Goal: Task Accomplishment & Management: Manage account settings

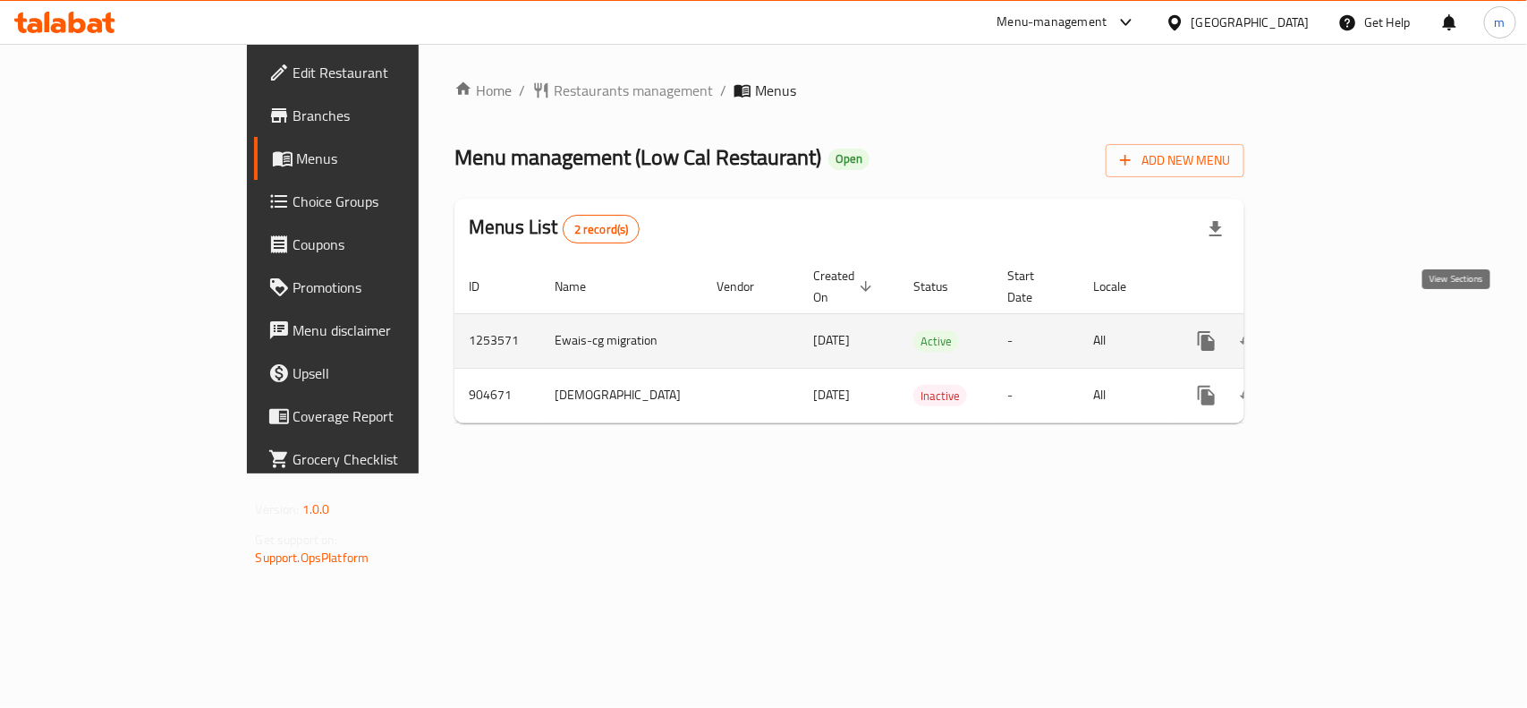
click at [1344, 333] on icon "enhanced table" at bounding box center [1335, 341] width 16 height 16
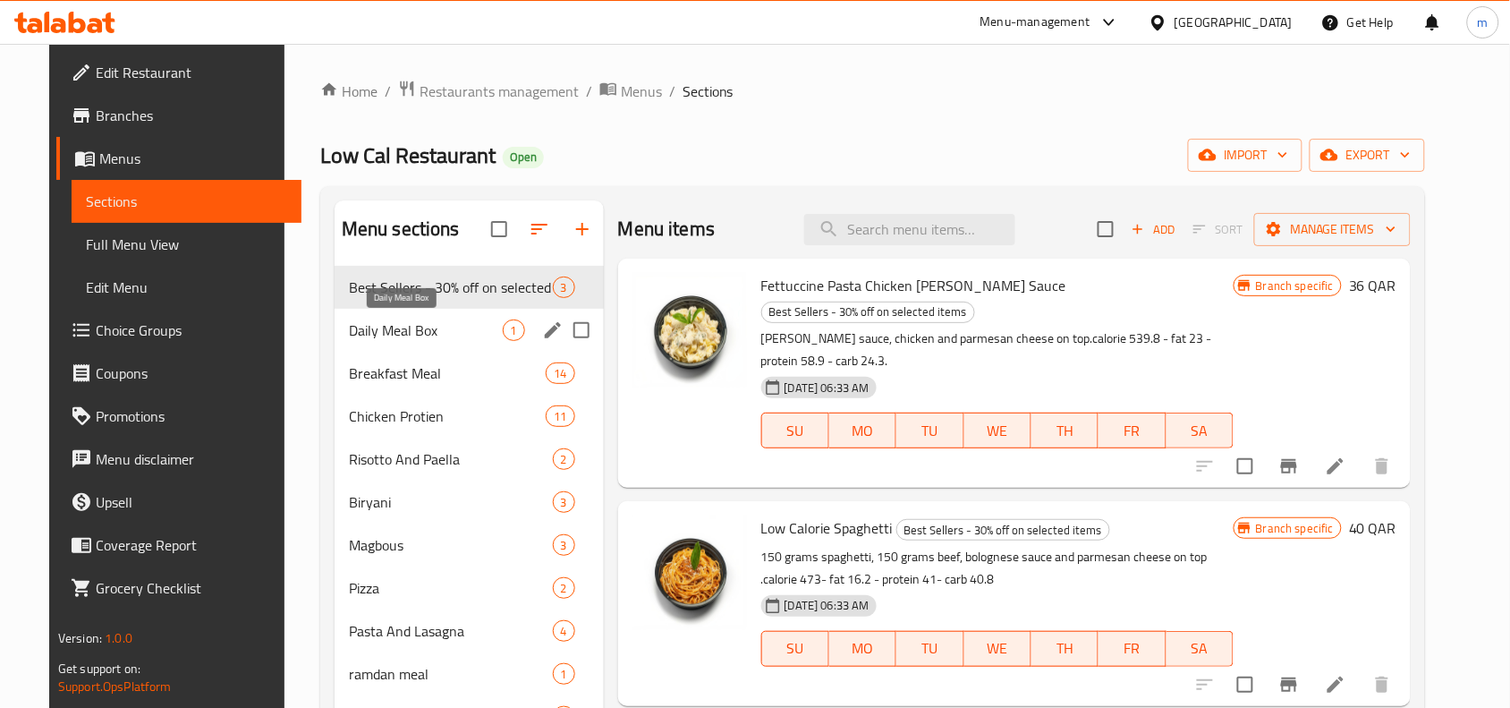
click at [438, 327] on span "Daily Meal Box" at bounding box center [426, 329] width 154 height 21
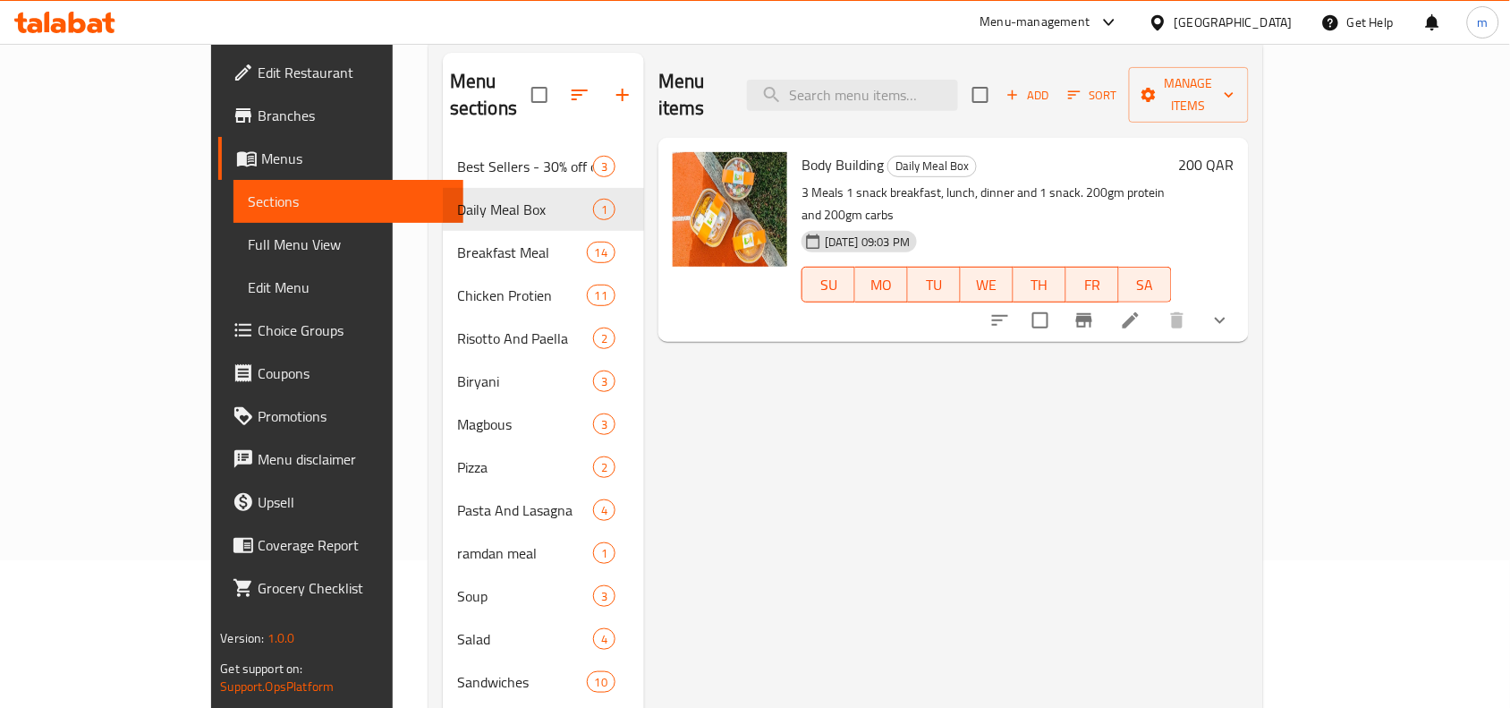
scroll to position [95, 0]
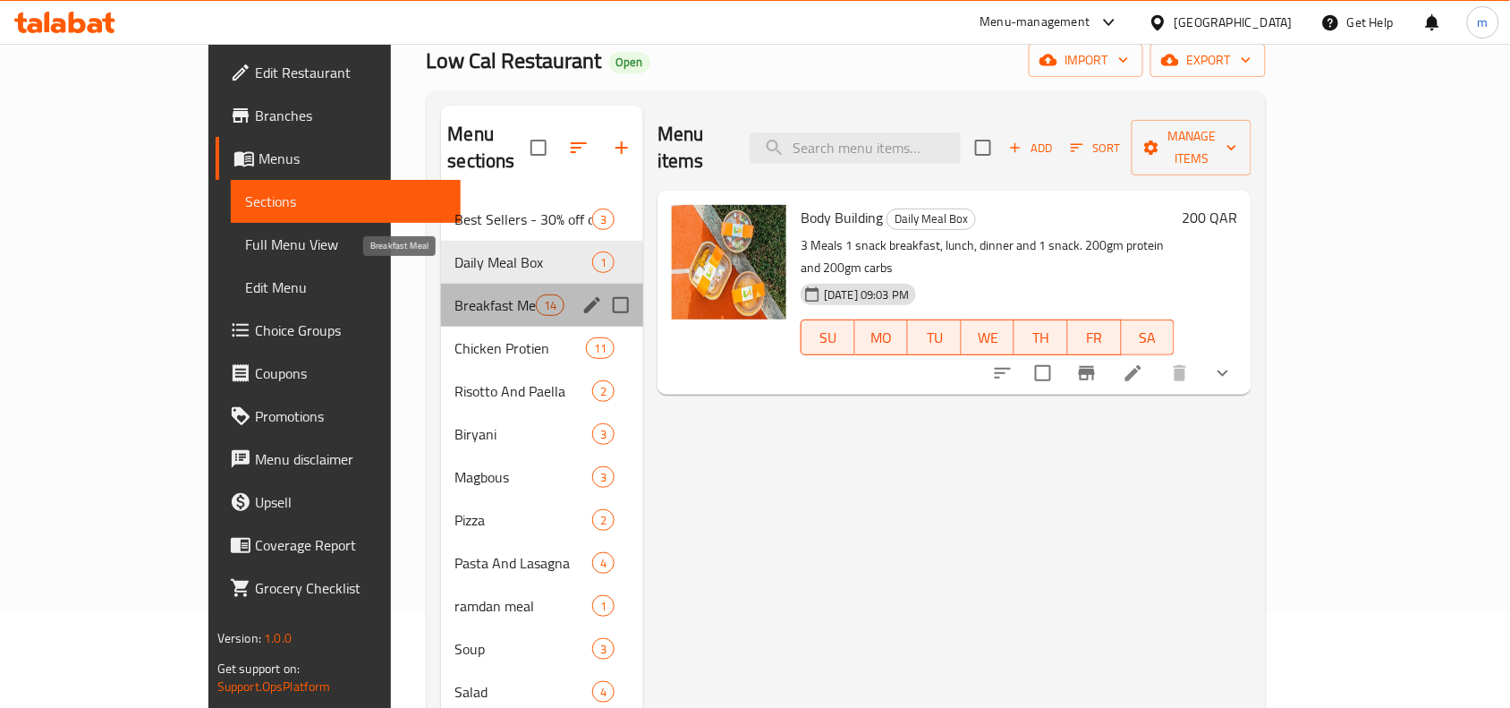
click at [455, 294] on span "Breakfast Meal" at bounding box center [495, 304] width 81 height 21
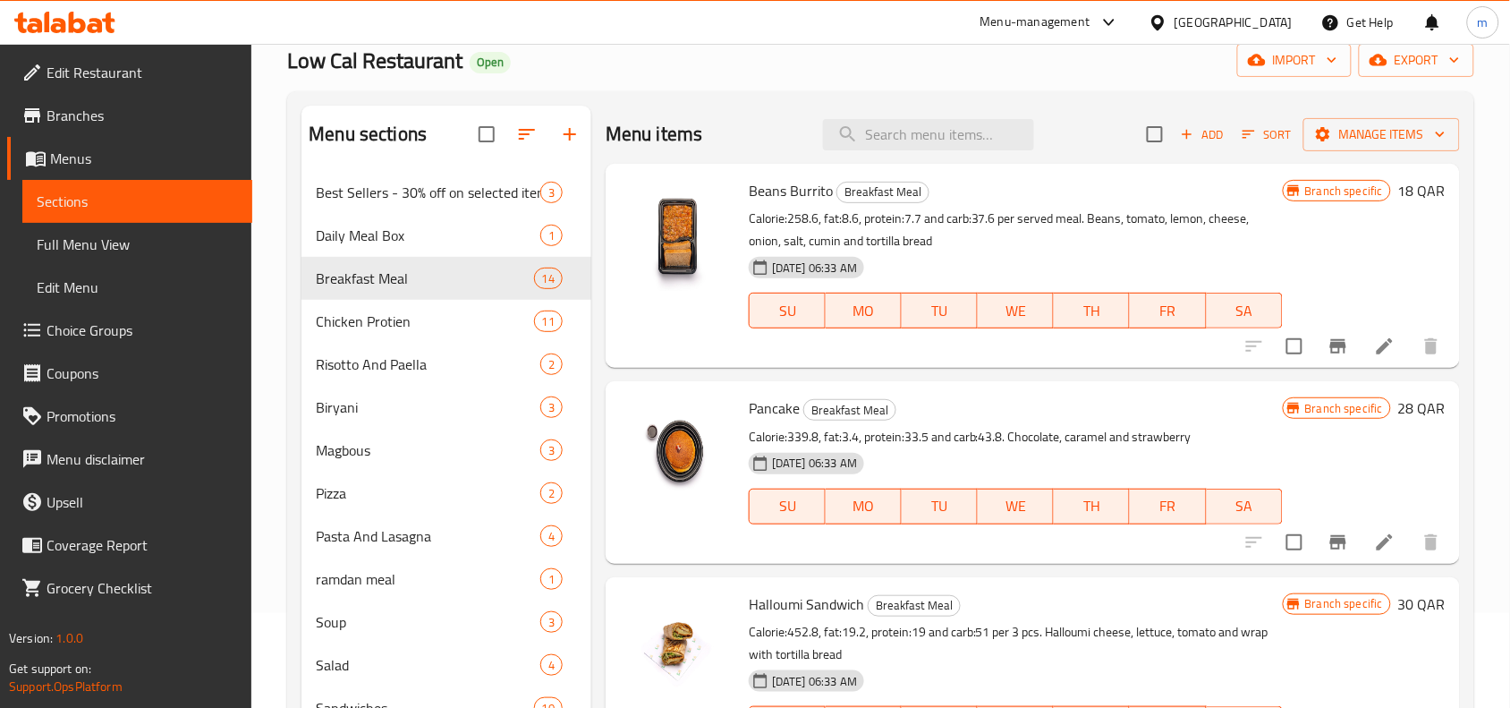
click at [98, 159] on span "Menus" at bounding box center [144, 158] width 188 height 21
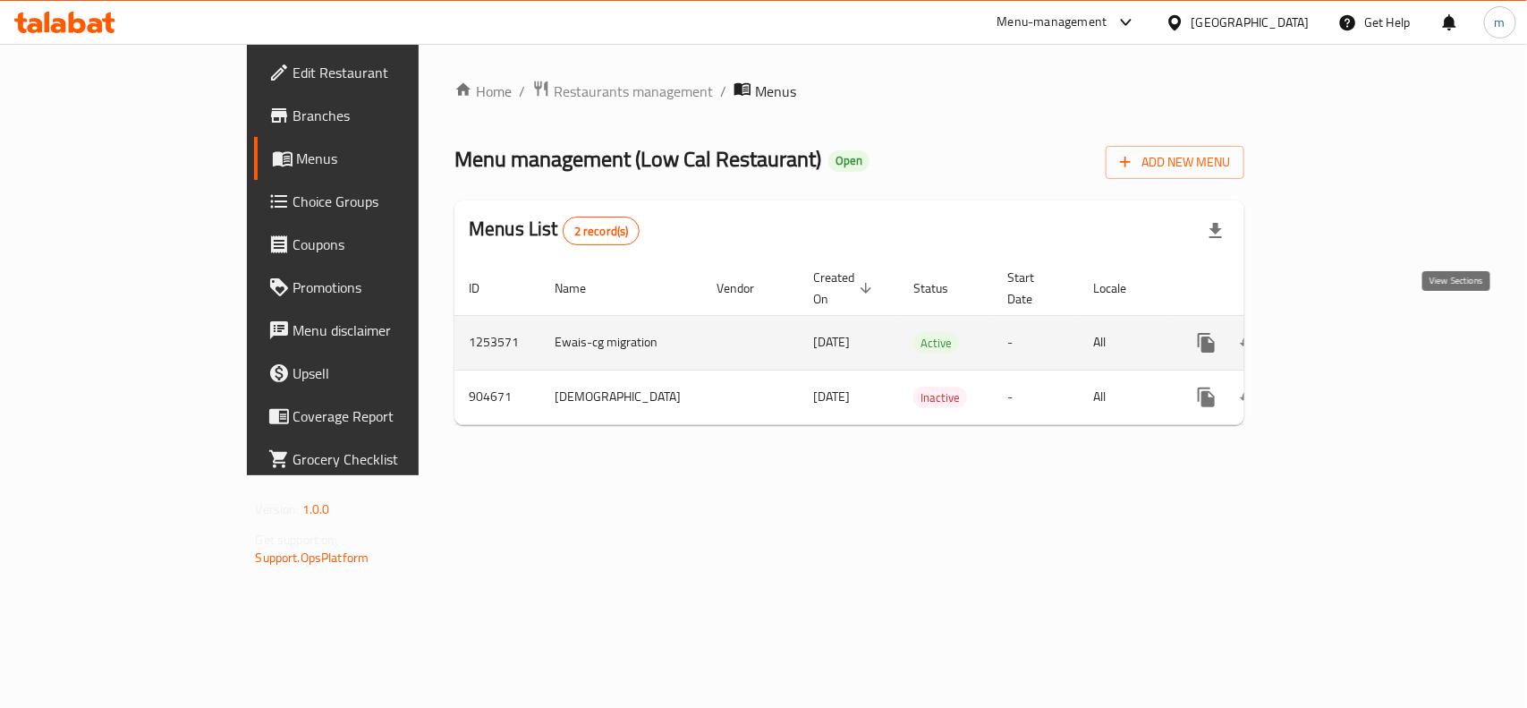
click at [1346, 332] on icon "enhanced table" at bounding box center [1335, 342] width 21 height 21
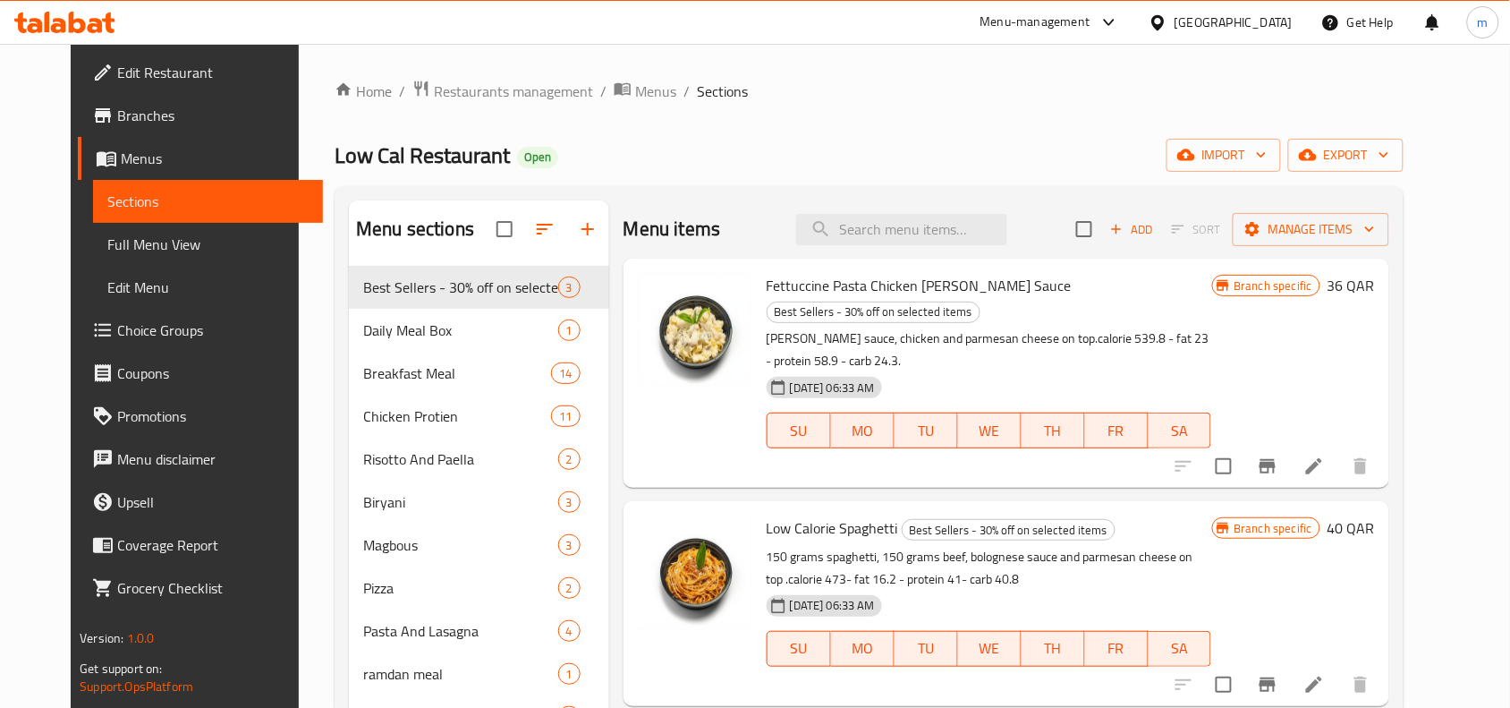
click at [117, 327] on span "Choice Groups" at bounding box center [212, 329] width 191 height 21
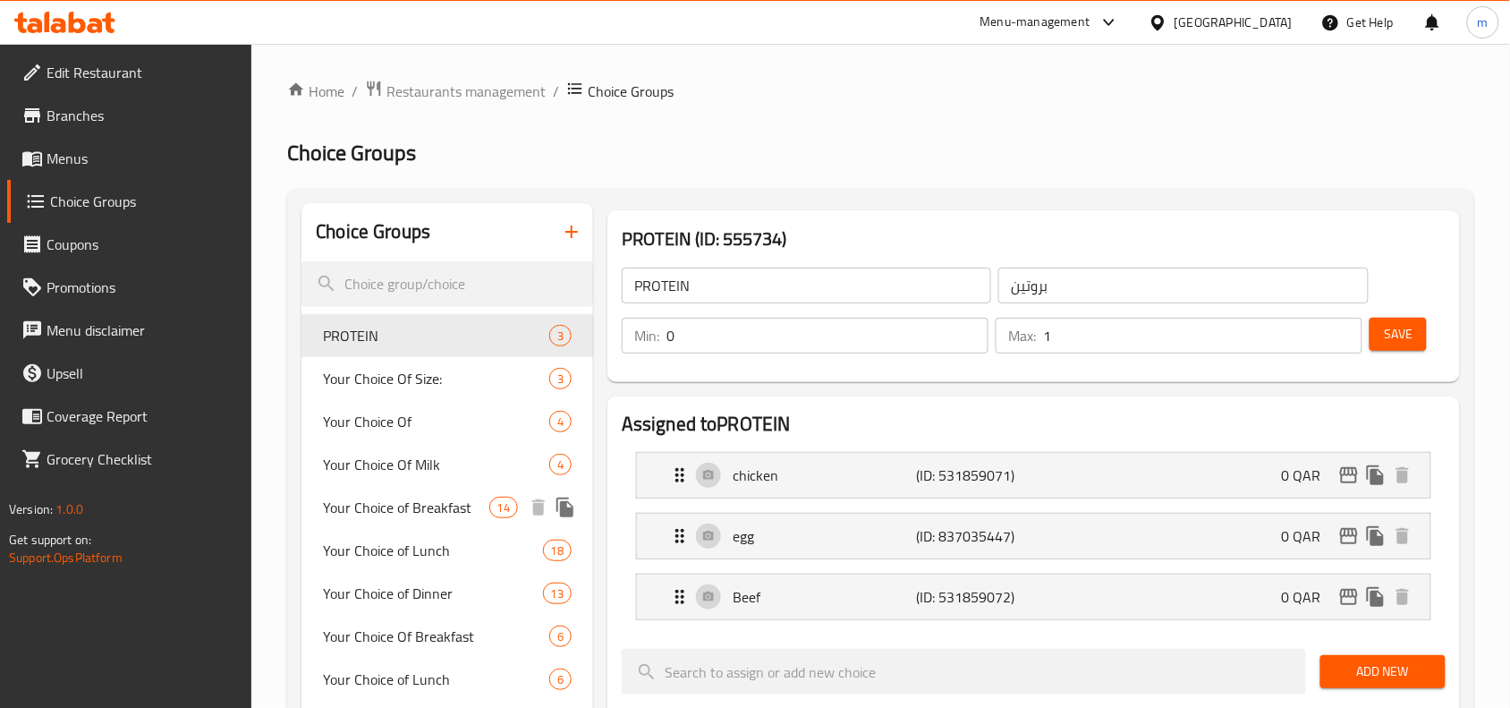
click at [386, 513] on span "Your Choice of Breakfast" at bounding box center [405, 506] width 165 height 21
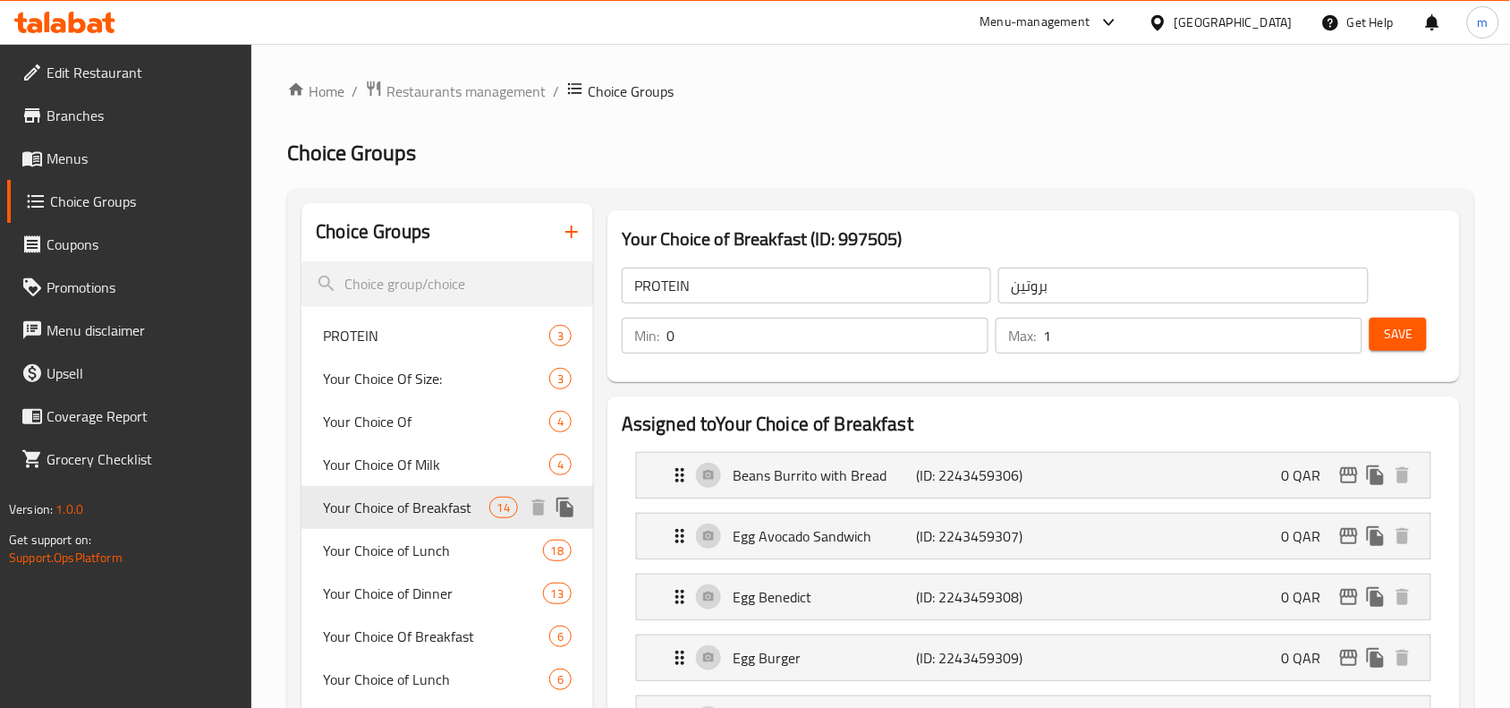
type input "Your Choice of Breakfast"
type input "اختيارك من [DEMOGRAPHIC_DATA]"
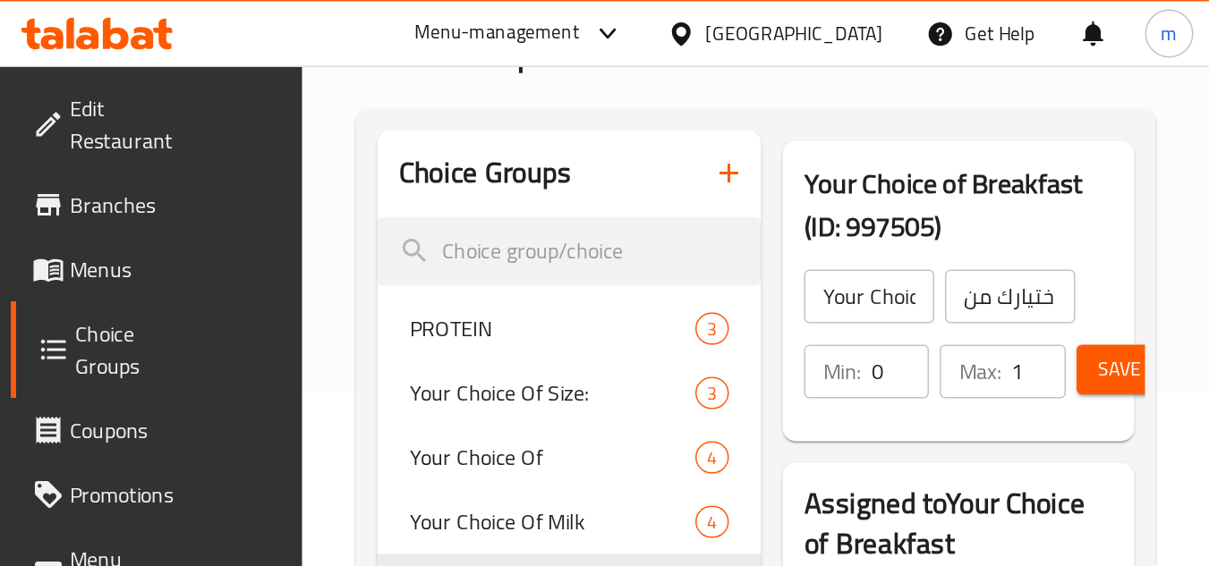
scroll to position [116, 0]
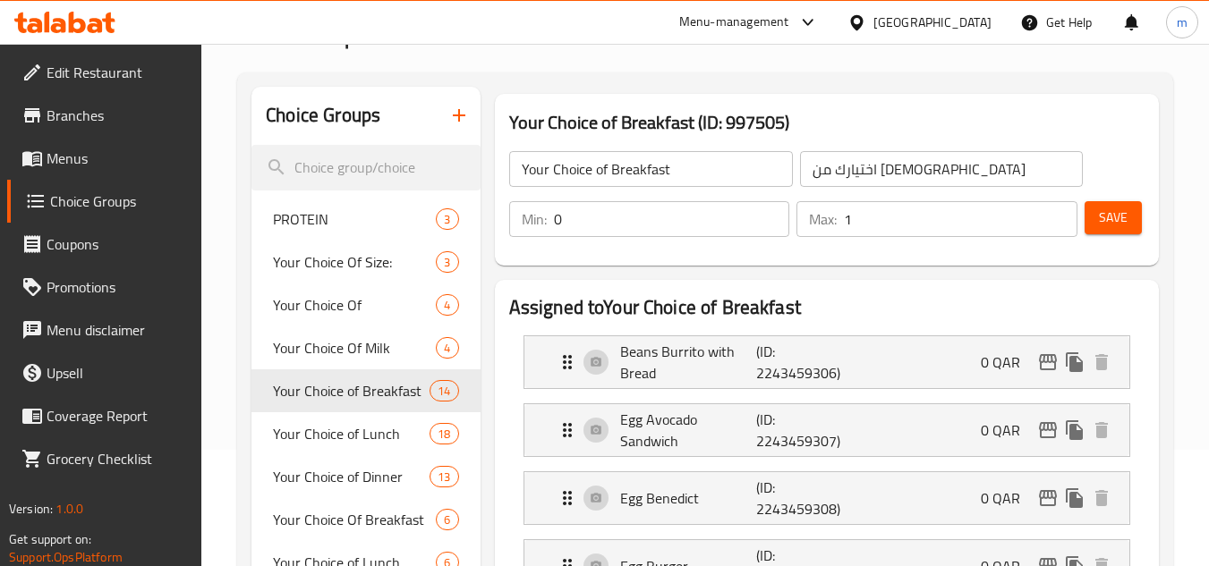
click at [80, 117] on span "Branches" at bounding box center [117, 115] width 141 height 21
